Goal: Task Accomplishment & Management: Manage account settings

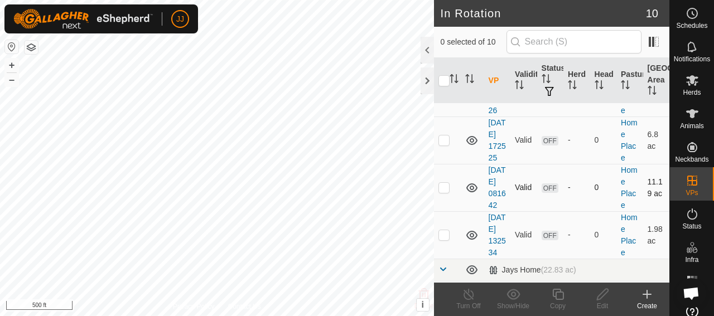
scroll to position [391, 0]
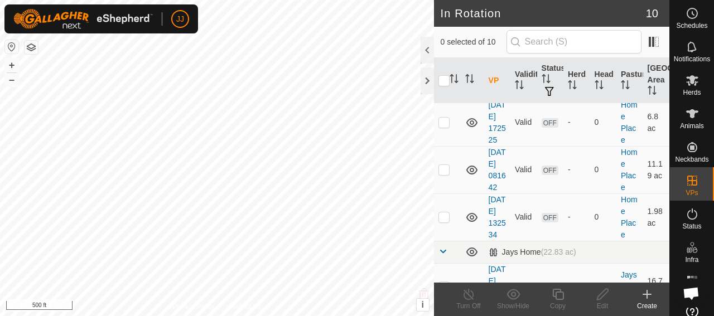
click at [646, 302] on div "Create" at bounding box center [647, 306] width 45 height 10
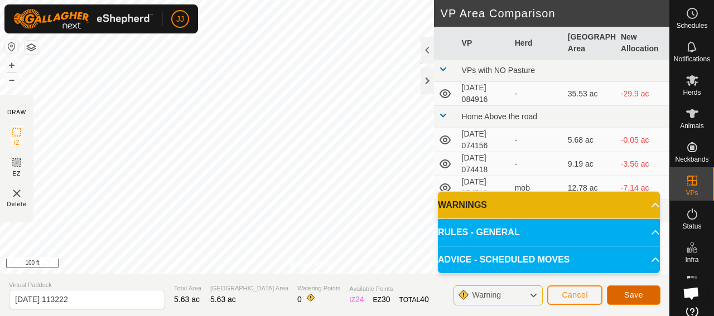
click at [638, 293] on span "Save" at bounding box center [633, 295] width 19 height 9
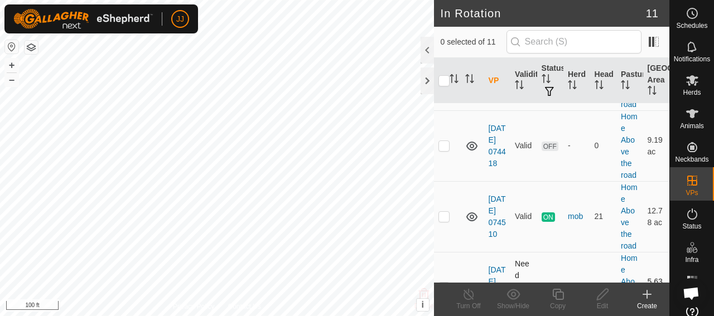
scroll to position [112, 0]
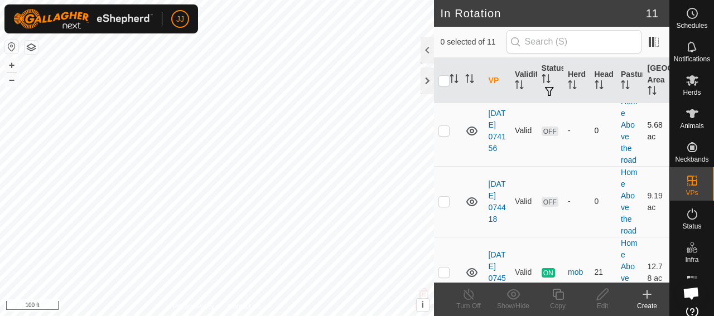
click at [443, 135] on p-checkbox at bounding box center [444, 130] width 11 height 9
click at [442, 135] on p-checkbox at bounding box center [444, 130] width 11 height 9
checkbox input "false"
click at [686, 91] on span "Herds" at bounding box center [692, 92] width 18 height 7
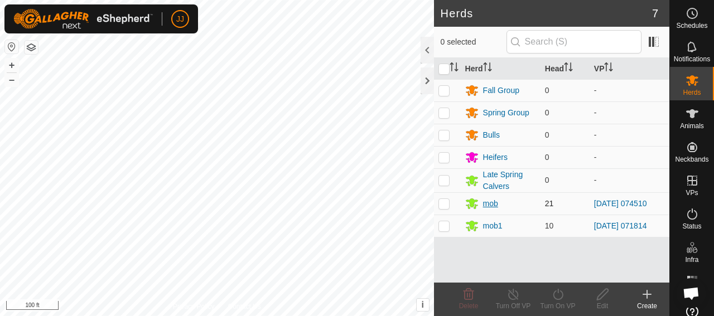
click at [485, 203] on div "mob" at bounding box center [490, 204] width 15 height 12
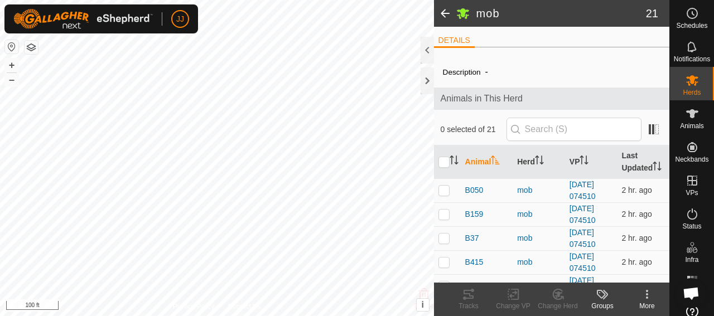
click at [446, 12] on span at bounding box center [445, 13] width 22 height 27
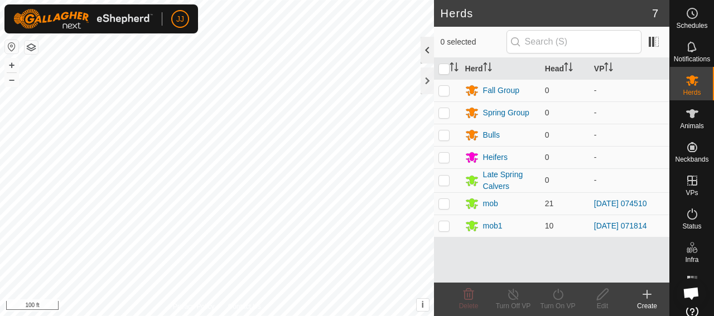
click at [426, 49] on div at bounding box center [427, 50] width 13 height 27
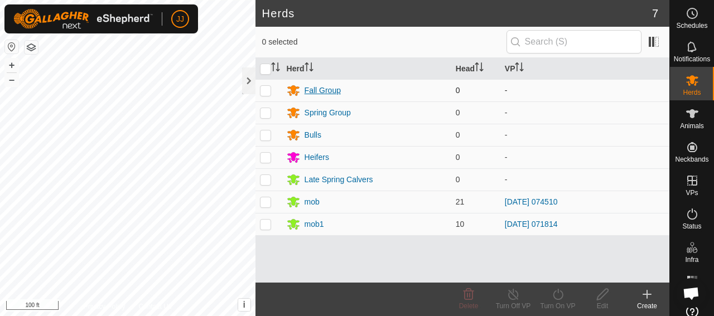
click at [321, 89] on div "Fall Group" at bounding box center [323, 91] width 36 height 12
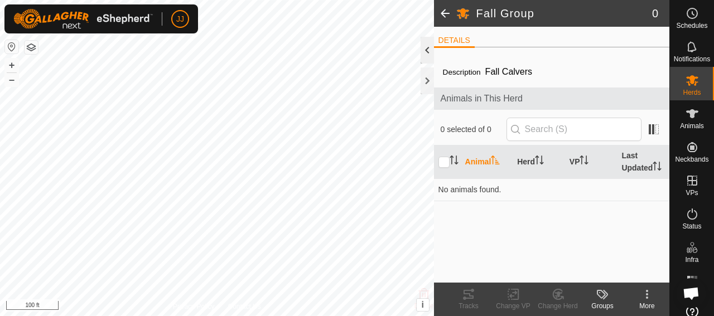
click at [425, 51] on div at bounding box center [427, 50] width 13 height 27
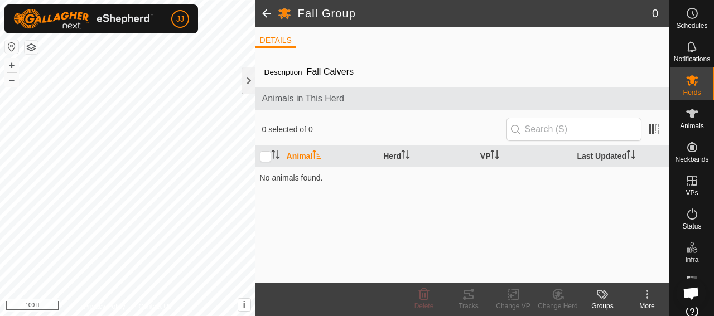
click at [261, 12] on span at bounding box center [267, 13] width 22 height 27
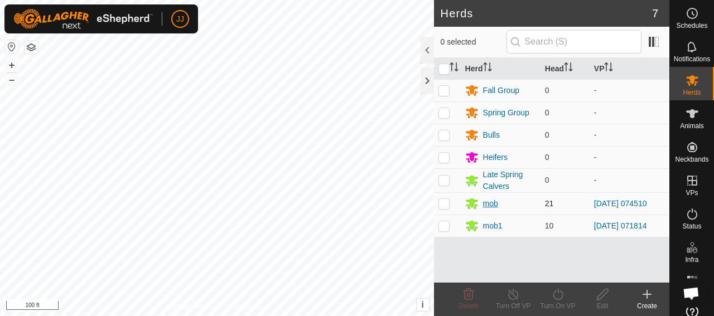
click at [490, 200] on div "mob" at bounding box center [490, 204] width 15 height 12
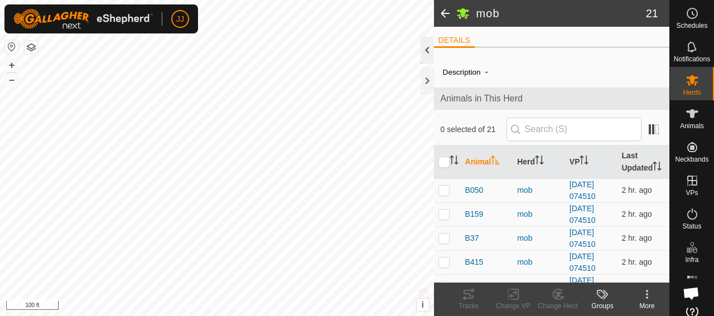
click at [425, 50] on div at bounding box center [427, 50] width 13 height 27
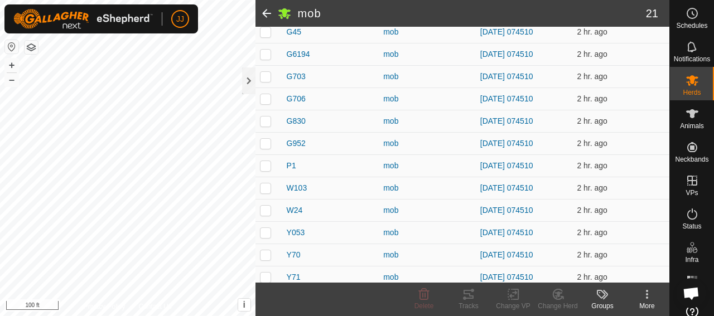
scroll to position [335, 0]
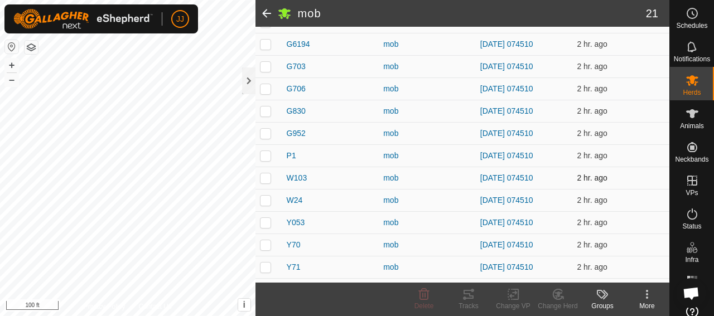
click at [267, 175] on p-checkbox at bounding box center [265, 178] width 11 height 9
checkbox input "true"
click at [265, 198] on p-checkbox at bounding box center [265, 200] width 11 height 9
checkbox input "true"
click at [264, 221] on p-checkbox at bounding box center [265, 222] width 11 height 9
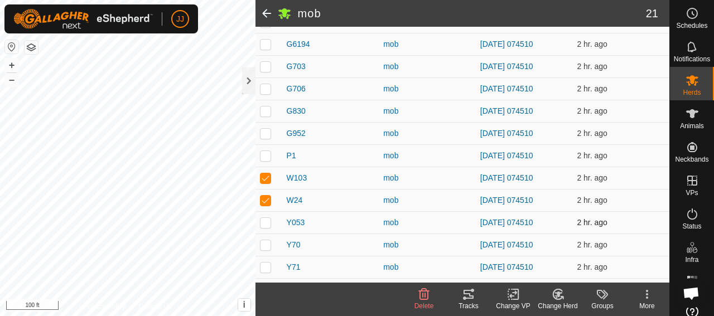
checkbox input "true"
click at [265, 245] on p-checkbox at bounding box center [265, 244] width 11 height 9
checkbox input "true"
click at [262, 269] on p-checkbox at bounding box center [265, 267] width 11 height 9
checkbox input "true"
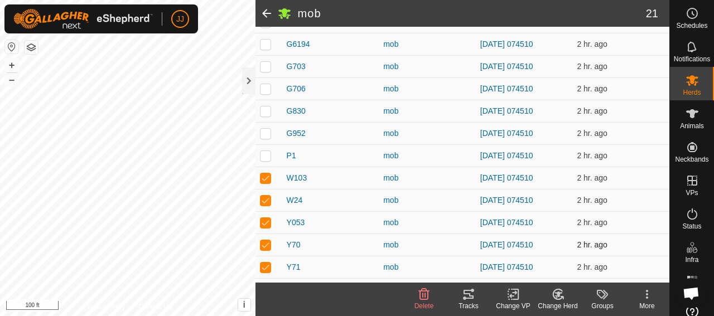
scroll to position [351, 0]
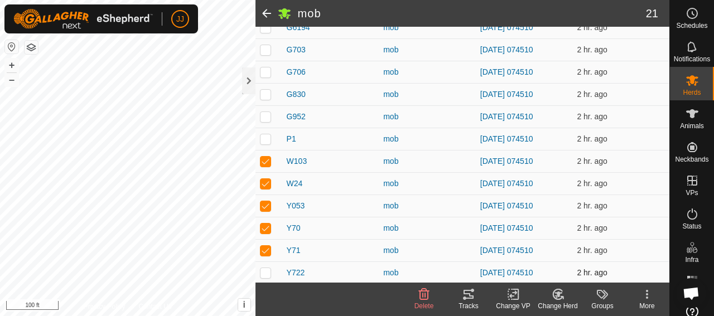
click at [264, 273] on p-checkbox at bounding box center [265, 272] width 11 height 9
checkbox input "true"
click at [559, 302] on div "Change Herd" at bounding box center [558, 306] width 45 height 10
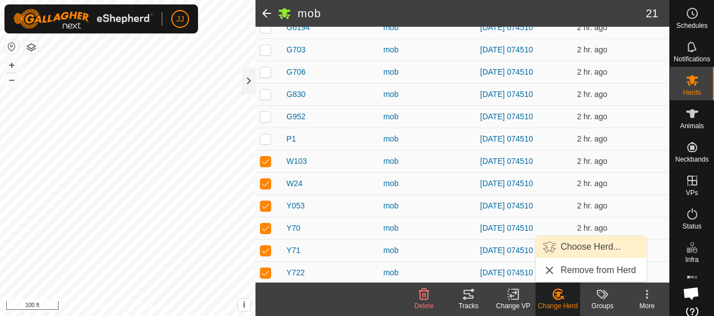
click at [573, 249] on link "Choose Herd..." at bounding box center [591, 247] width 110 height 22
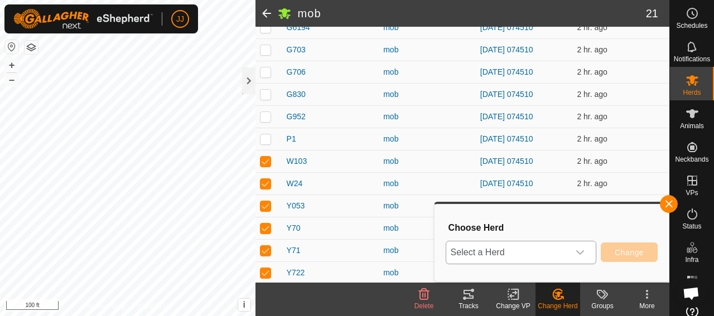
click at [552, 247] on span "Select a Herd" at bounding box center [507, 253] width 123 height 22
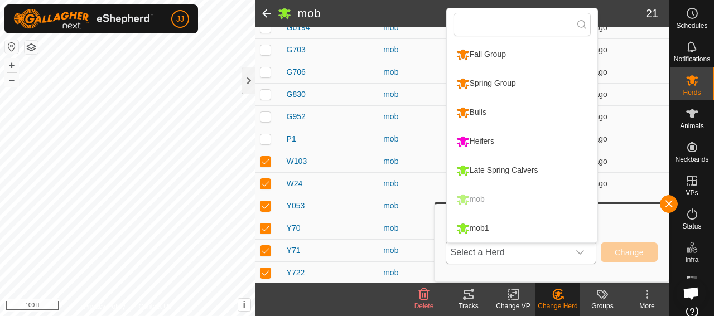
click at [481, 51] on li "Fall Group" at bounding box center [522, 55] width 151 height 28
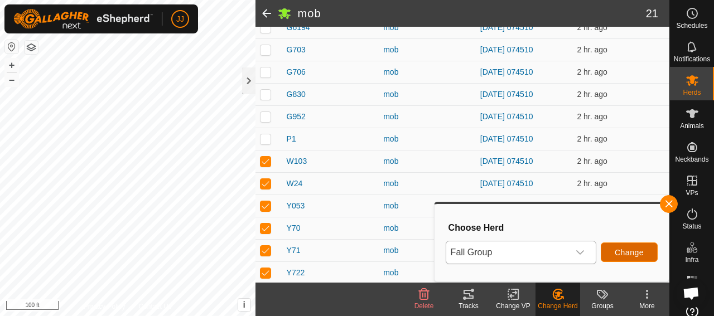
click at [629, 257] on span "Change" at bounding box center [629, 252] width 29 height 9
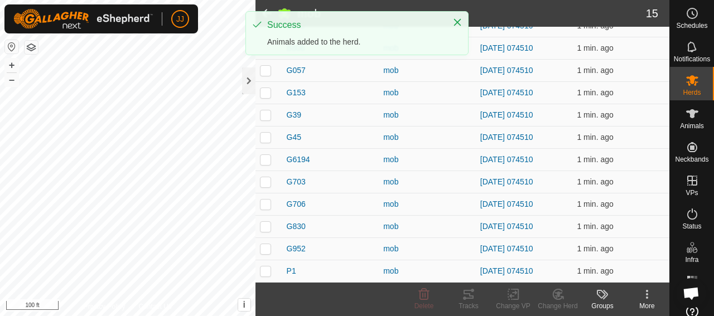
scroll to position [218, 0]
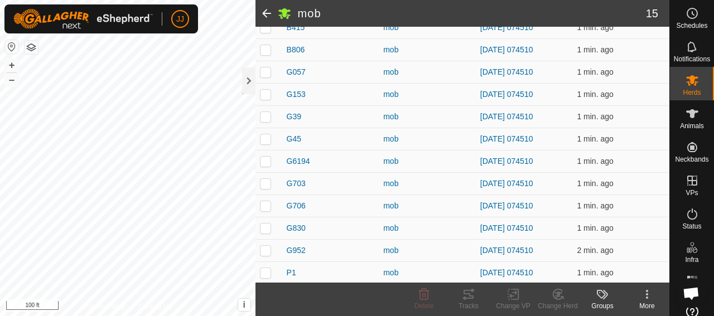
click at [268, 13] on span at bounding box center [267, 13] width 22 height 27
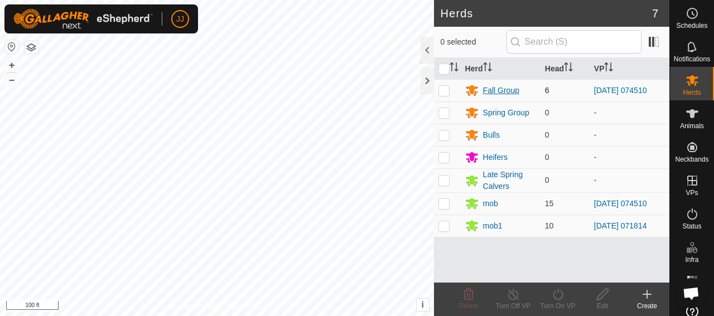
click at [493, 90] on div "Fall Group" at bounding box center [501, 91] width 36 height 12
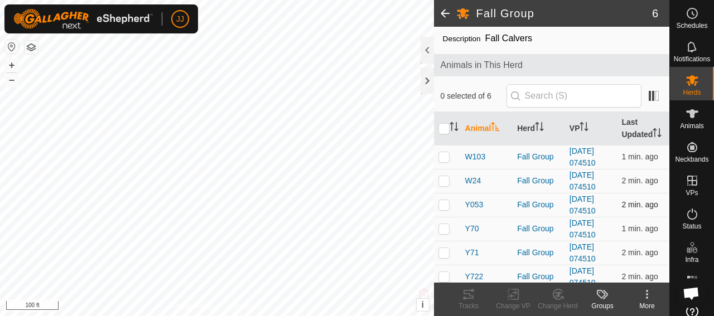
scroll to position [49, 0]
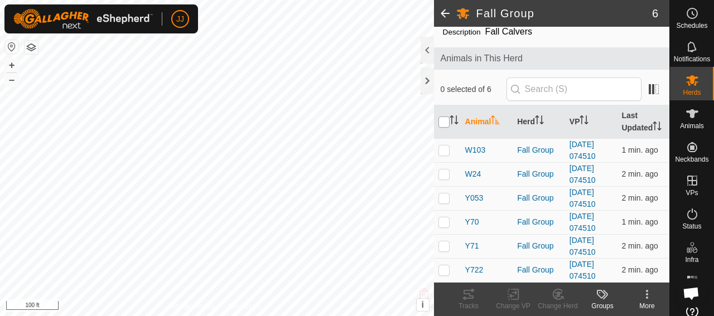
click at [441, 117] on input "checkbox" at bounding box center [444, 122] width 11 height 11
checkbox input "true"
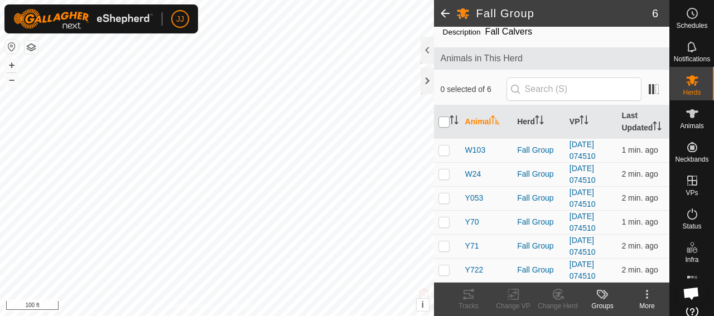
checkbox input "true"
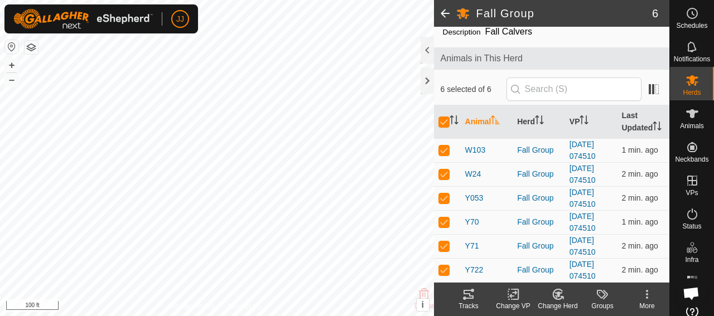
click at [513, 297] on icon at bounding box center [514, 294] width 14 height 13
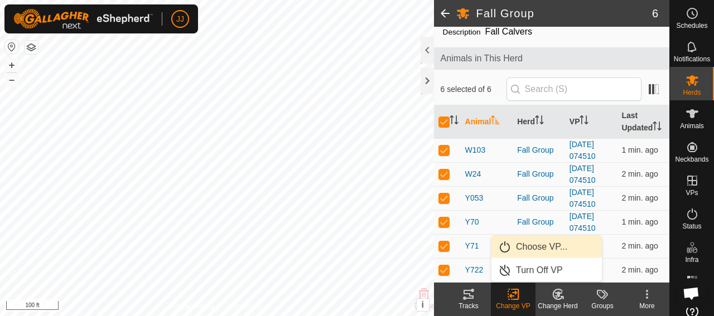
click at [527, 248] on link "Choose VP..." at bounding box center [547, 247] width 110 height 22
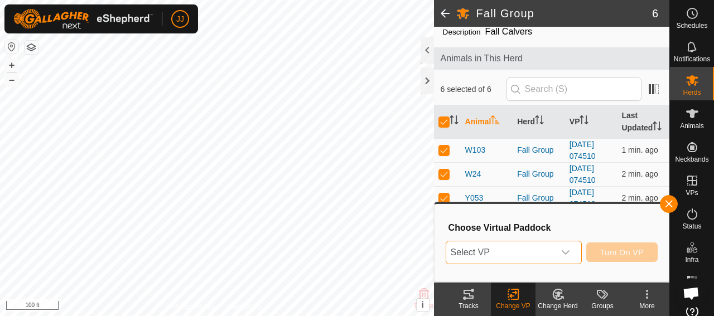
click at [532, 258] on span "Select VP" at bounding box center [500, 253] width 108 height 22
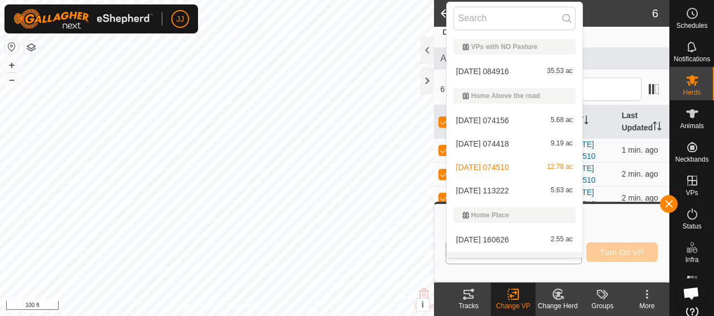
scroll to position [17, 0]
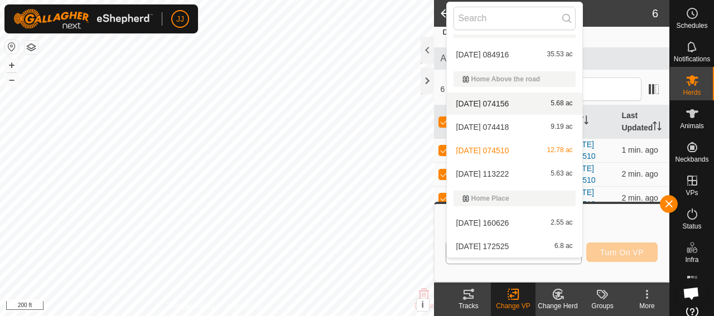
click at [489, 103] on li "[DATE] 074156 5.68 ac" at bounding box center [515, 104] width 136 height 22
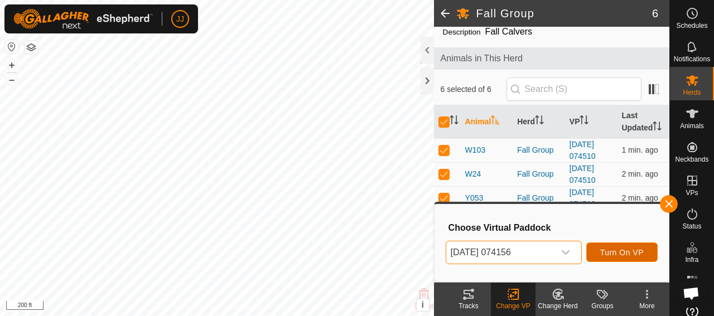
click at [632, 254] on span "Turn On VP" at bounding box center [622, 252] width 44 height 9
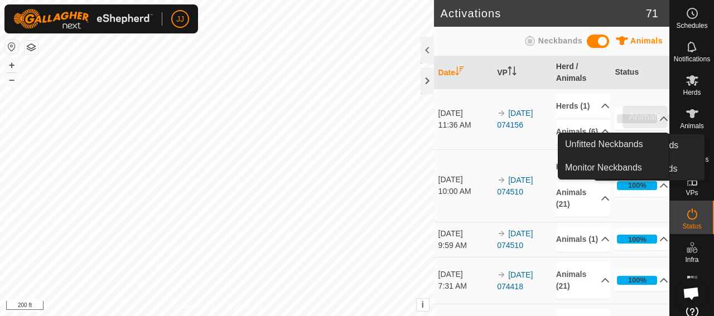
click at [691, 90] on span "Herds" at bounding box center [692, 92] width 18 height 7
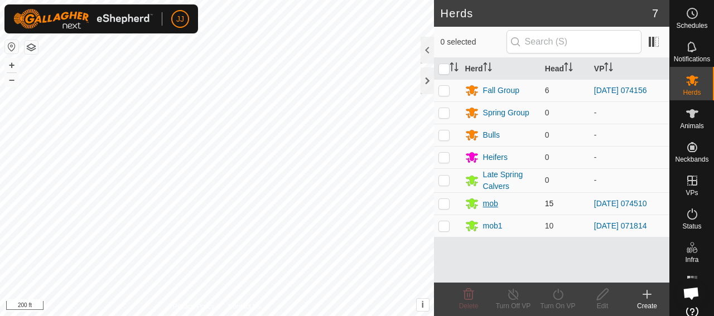
click at [488, 203] on div "mob" at bounding box center [490, 204] width 15 height 12
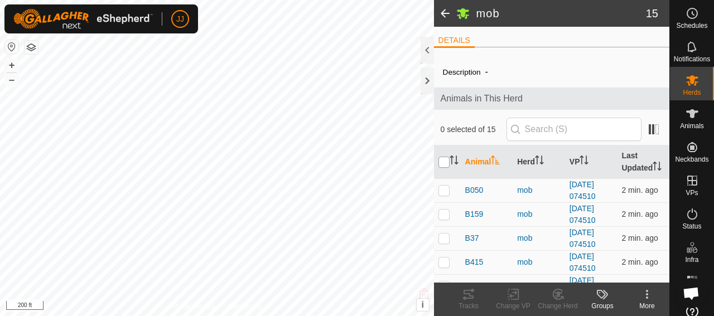
click at [445, 165] on input "checkbox" at bounding box center [444, 162] width 11 height 11
checkbox input "true"
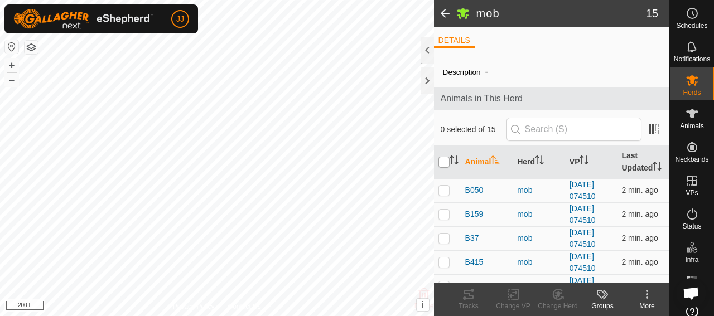
checkbox input "true"
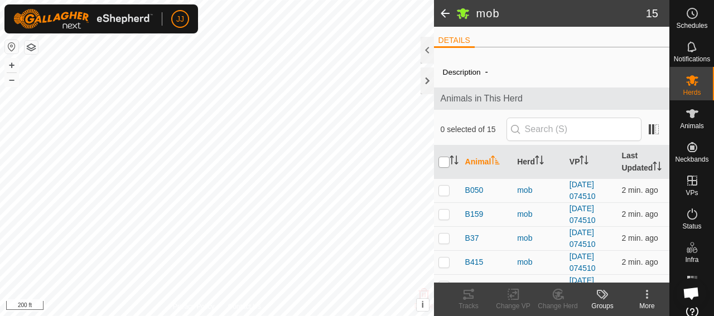
checkbox input "true"
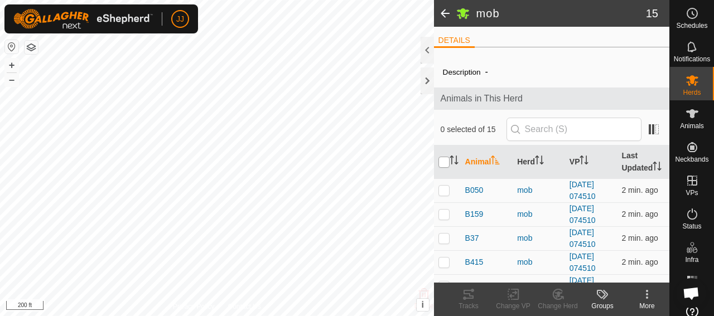
checkbox input "true"
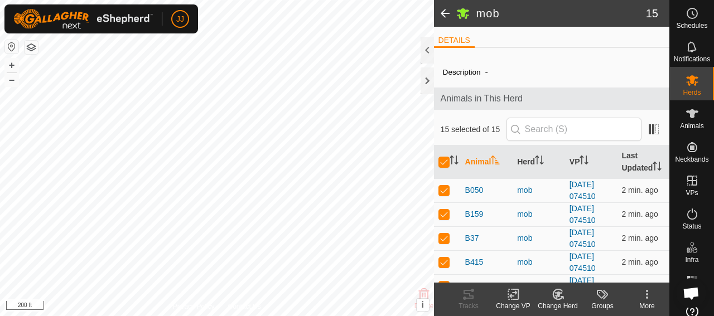
click at [517, 298] on icon at bounding box center [514, 294] width 14 height 13
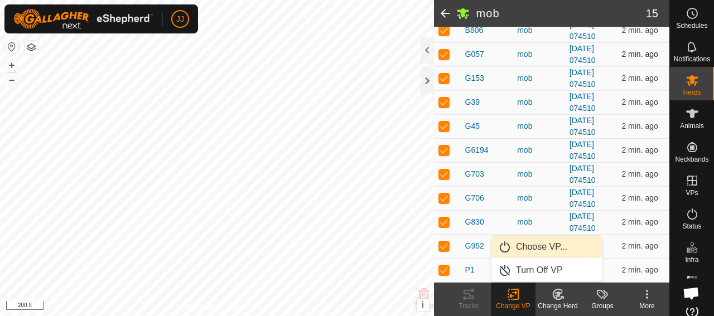
scroll to position [263, 0]
click at [544, 245] on link "Choose VP..." at bounding box center [547, 247] width 110 height 22
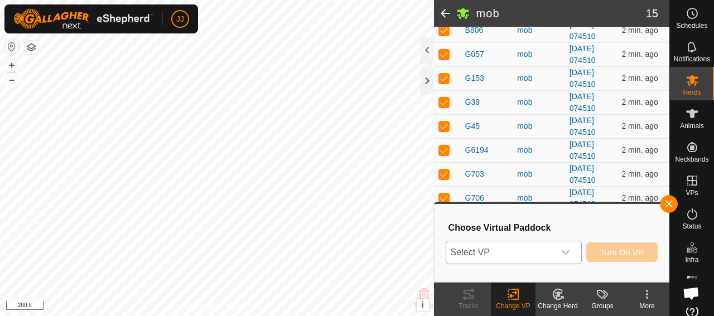
click at [570, 251] on icon "dropdown trigger" at bounding box center [565, 252] width 9 height 9
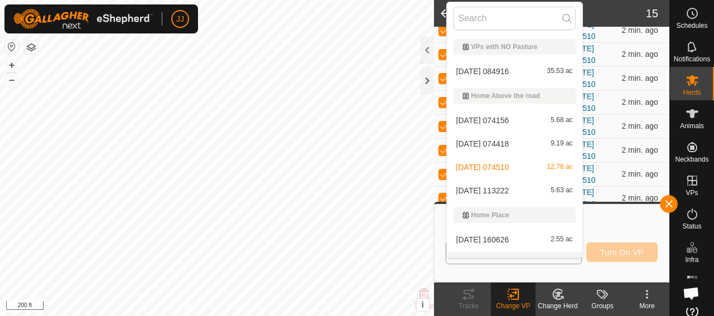
scroll to position [17, 0]
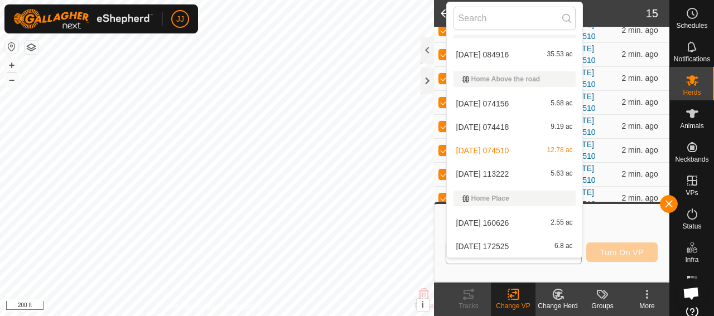
click at [496, 175] on li "[DATE] 113222 5.63 ac" at bounding box center [515, 174] width 136 height 22
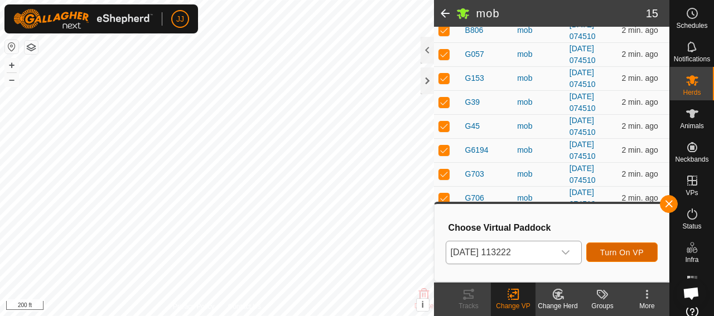
click at [619, 250] on span "Turn On VP" at bounding box center [622, 252] width 44 height 9
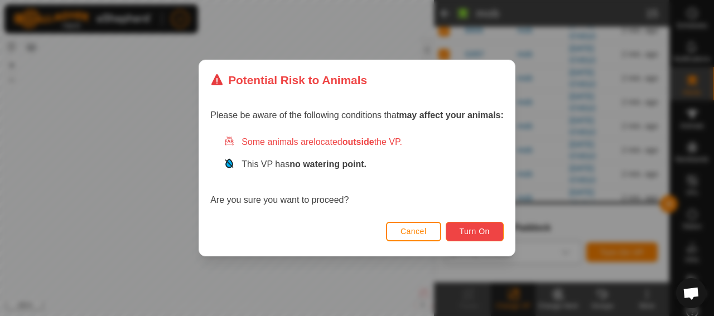
click at [482, 228] on span "Turn On" at bounding box center [475, 231] width 30 height 9
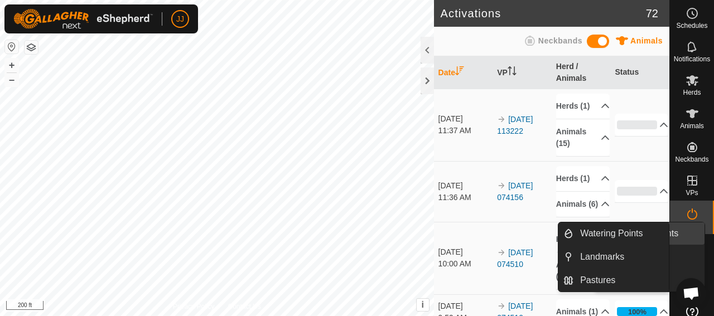
click at [691, 245] on link "Watering Points" at bounding box center [656, 234] width 95 height 22
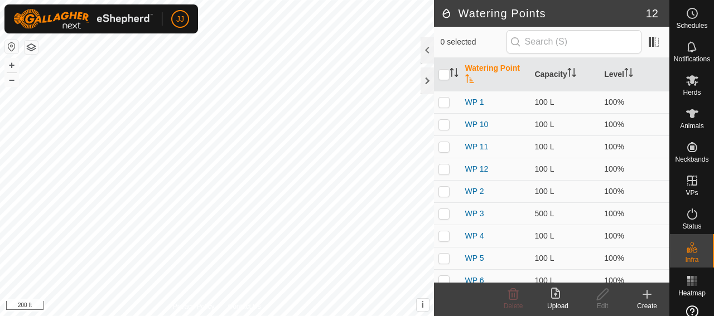
click at [646, 295] on icon at bounding box center [647, 295] width 8 height 0
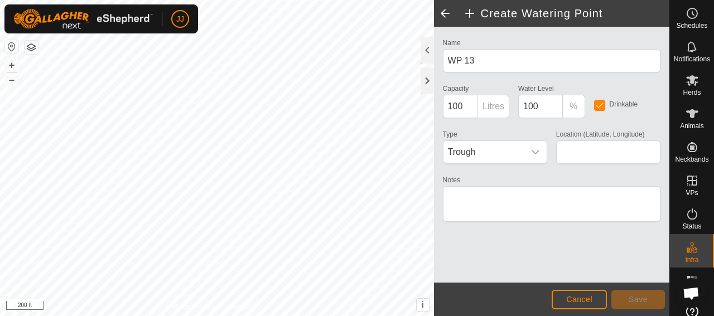
type input "45.806225, -120.886420"
click at [642, 302] on span "Save" at bounding box center [638, 299] width 19 height 9
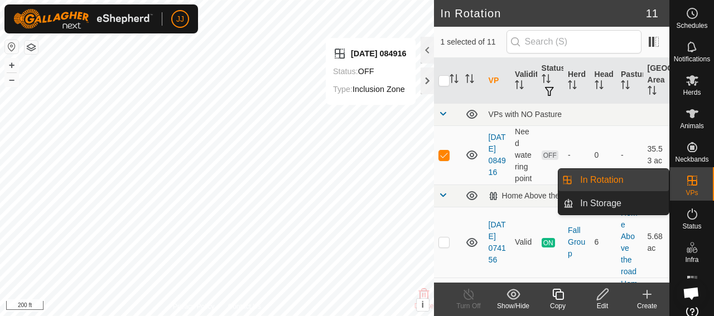
click at [690, 185] on icon at bounding box center [692, 181] width 10 height 10
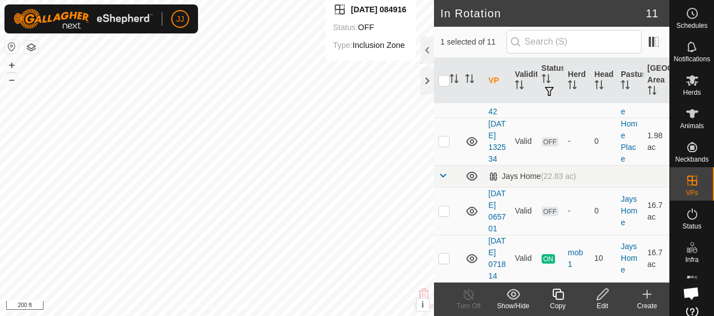
scroll to position [709, 0]
click at [637, 297] on create-svg-icon at bounding box center [647, 294] width 45 height 13
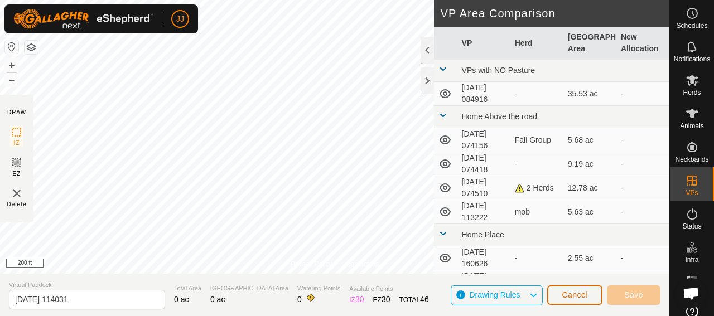
click at [559, 295] on button "Cancel" at bounding box center [574, 296] width 55 height 20
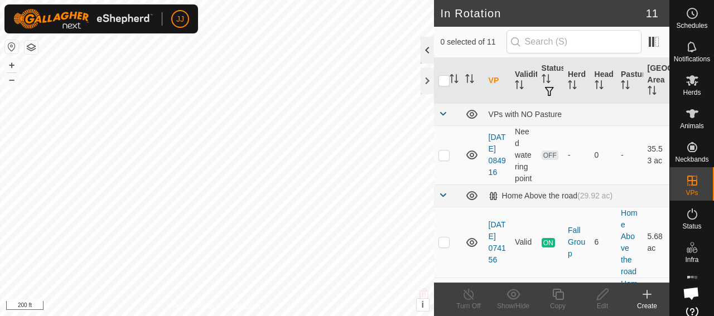
click at [431, 50] on div at bounding box center [427, 50] width 13 height 27
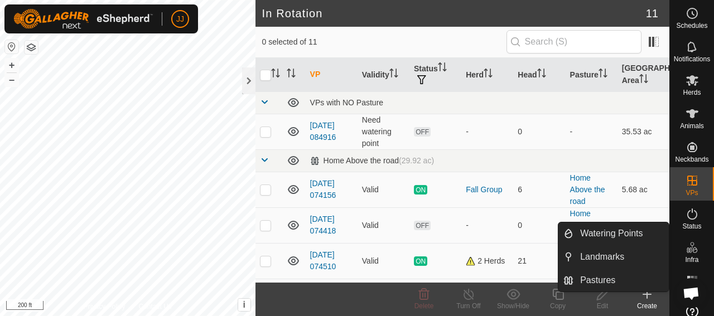
click at [689, 258] on span "Infra" at bounding box center [691, 260] width 13 height 7
click at [595, 281] on link "Pastures" at bounding box center [621, 280] width 95 height 22
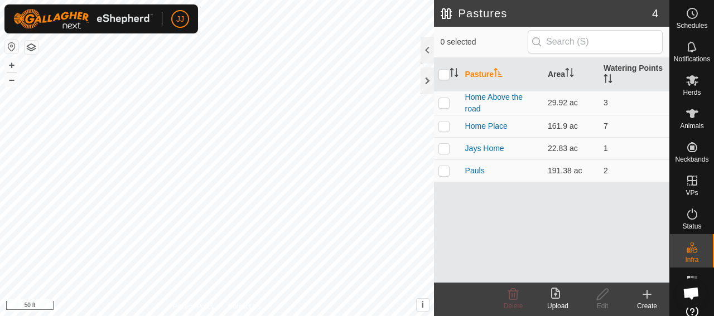
click at [646, 297] on icon at bounding box center [646, 294] width 13 height 13
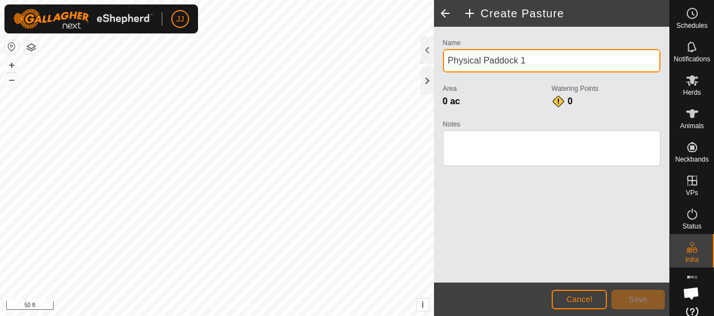
click at [528, 60] on input "Physical Paddock 1" at bounding box center [552, 60] width 218 height 23
type input "P"
type input "Jasons"
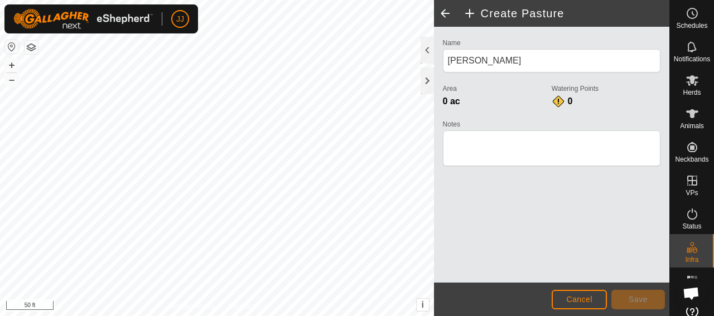
click at [643, 310] on footer "Cancel Save" at bounding box center [551, 299] width 235 height 33
drag, startPoint x: 260, startPoint y: 302, endPoint x: 251, endPoint y: 329, distance: 27.7
click at [251, 316] on html "JJ Schedules Notifications Herds Animals Neckbands VPs Status Infra Heatmap Hel…" at bounding box center [357, 158] width 714 height 316
click at [195, 25] on div "JJ Schedules Notifications Herds Animals Neckbands VPs Status Infra Heatmap Hel…" at bounding box center [357, 158] width 714 height 316
click at [104, 32] on div "JJ Schedules Notifications Herds Animals Neckbands VPs Status Infra Heatmap Hel…" at bounding box center [357, 158] width 714 height 316
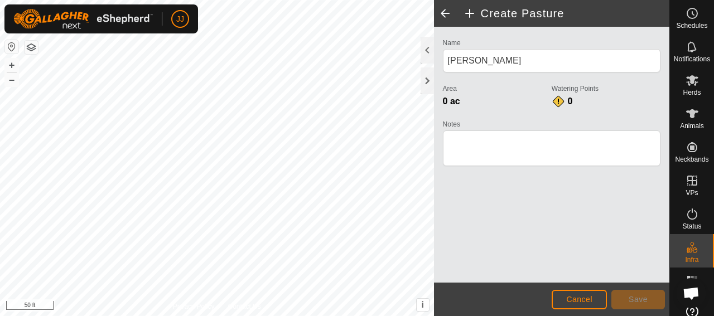
click at [353, 0] on html "JJ Schedules Notifications Herds Animals Neckbands VPs Status Infra Heatmap Hel…" at bounding box center [357, 158] width 714 height 316
click at [571, 265] on div "Create Pasture Name Jasons Area 0 ac Watering Points 0 Notes Cancel Save Privac…" at bounding box center [334, 158] width 669 height 316
click at [257, 316] on html "JJ Schedules Notifications Herds Animals Neckbands VPs Status Infra Heatmap Hel…" at bounding box center [357, 158] width 714 height 316
click at [325, 316] on html "JJ Schedules Notifications Herds Animals Neckbands VPs Status Infra Heatmap Hel…" at bounding box center [357, 158] width 714 height 316
click at [330, 316] on html "JJ Schedules Notifications Herds Animals Neckbands VPs Status Infra Heatmap Hel…" at bounding box center [357, 158] width 714 height 316
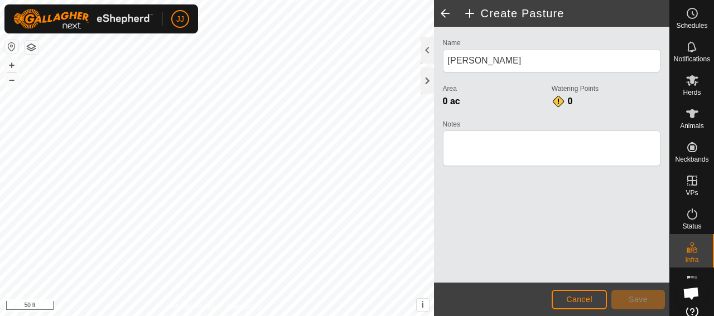
click at [378, 316] on html "JJ Schedules Notifications Herds Animals Neckbands VPs Status Infra Heatmap Hel…" at bounding box center [357, 158] width 714 height 316
click at [379, 316] on html "JJ Schedules Notifications Herds Animals Neckbands VPs Status Infra Heatmap Hel…" at bounding box center [357, 158] width 714 height 316
click at [636, 297] on span "Save" at bounding box center [638, 299] width 19 height 9
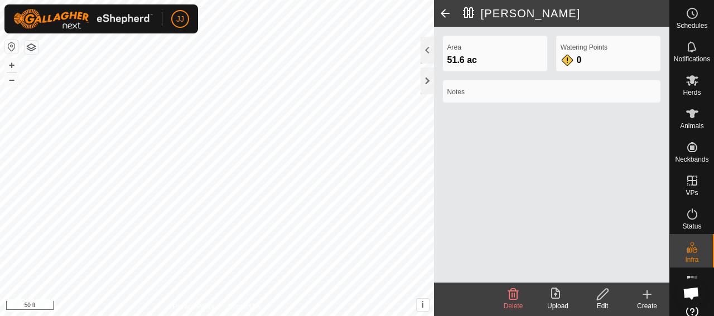
click at [447, 12] on span at bounding box center [445, 13] width 22 height 27
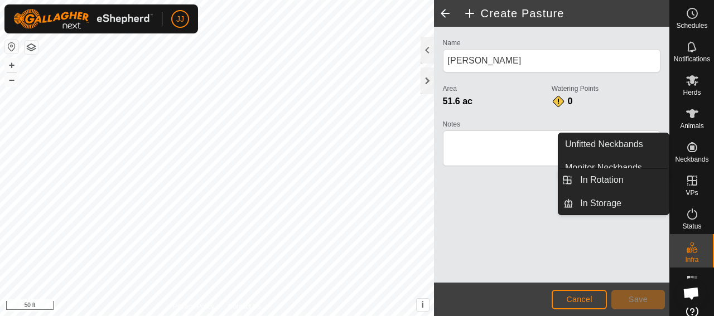
click at [686, 182] on icon at bounding box center [692, 180] width 13 height 13
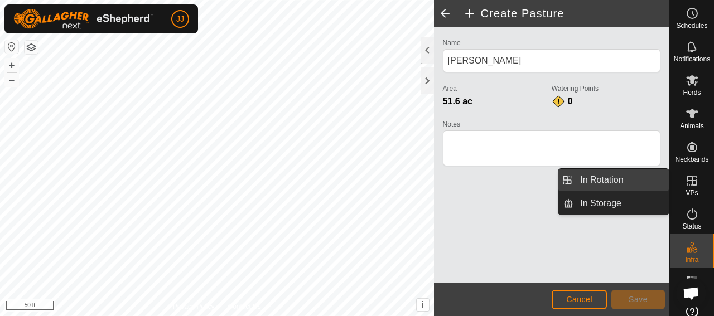
click at [628, 181] on link "In Rotation" at bounding box center [621, 180] width 95 height 22
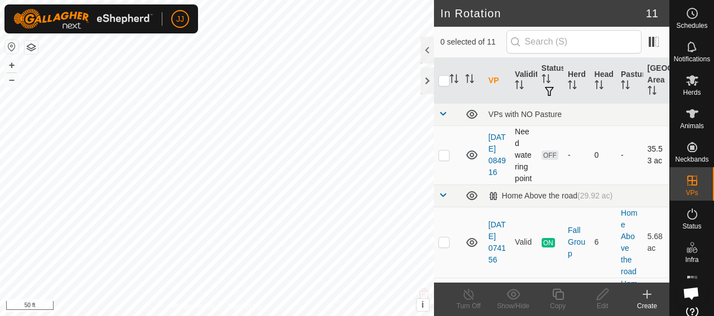
click at [447, 160] on p-checkbox at bounding box center [444, 155] width 11 height 9
checkbox input "true"
drag, startPoint x: 589, startPoint y: 201, endPoint x: 565, endPoint y: 182, distance: 30.9
click at [565, 182] on tr "2025-09-19 084916 Need watering point OFF - 0 - 35.53 ac" at bounding box center [551, 155] width 235 height 59
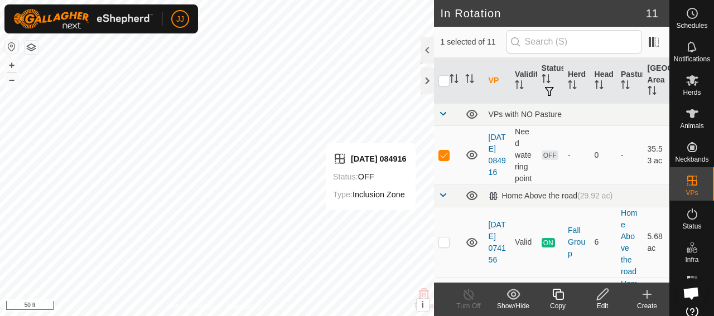
click at [601, 304] on div "Edit" at bounding box center [602, 306] width 45 height 10
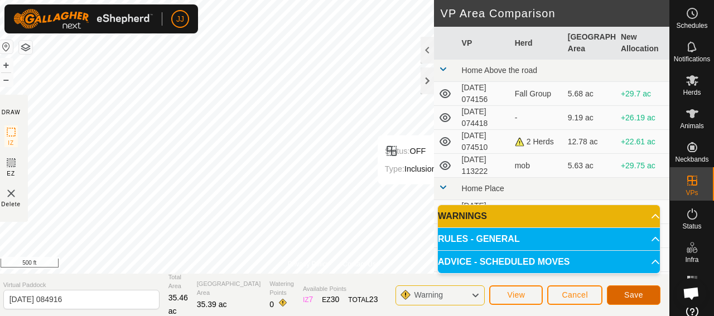
click at [644, 294] on button "Save" at bounding box center [634, 296] width 54 height 20
